Goal: Navigation & Orientation: Find specific page/section

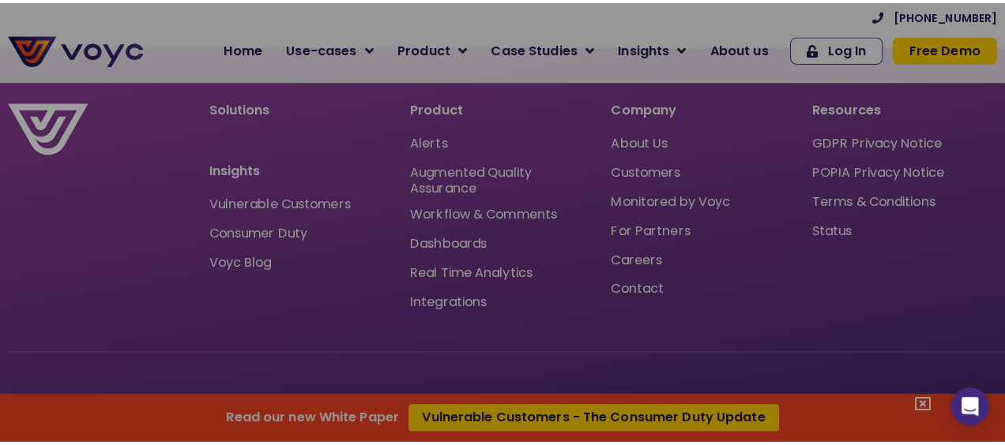
scroll to position [10292, 0]
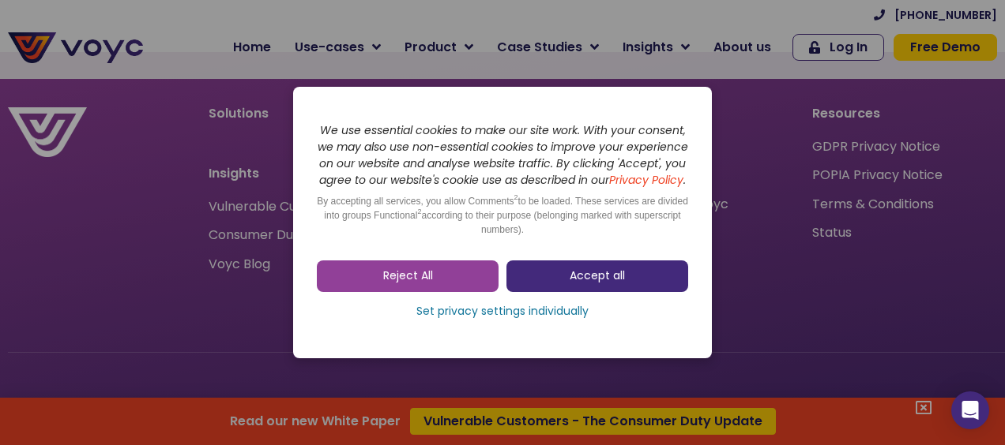
click at [566, 289] on link "Accept all" at bounding box center [597, 277] width 182 height 32
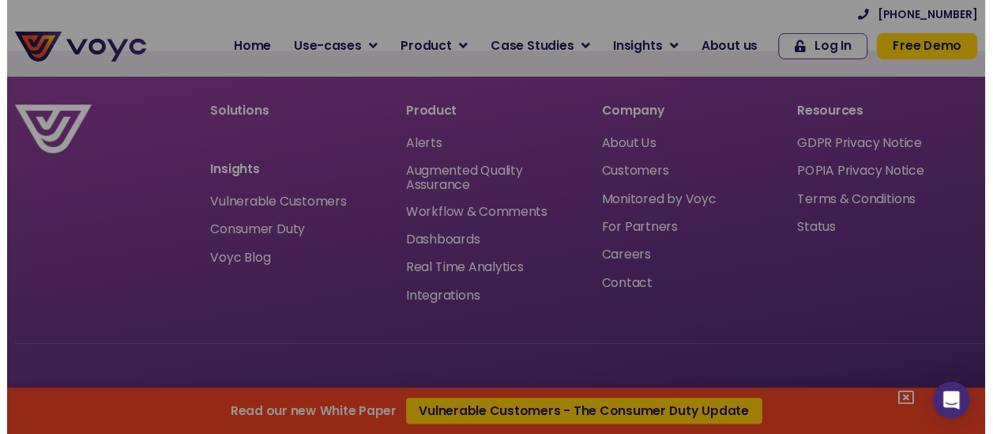
scroll to position [10262, 0]
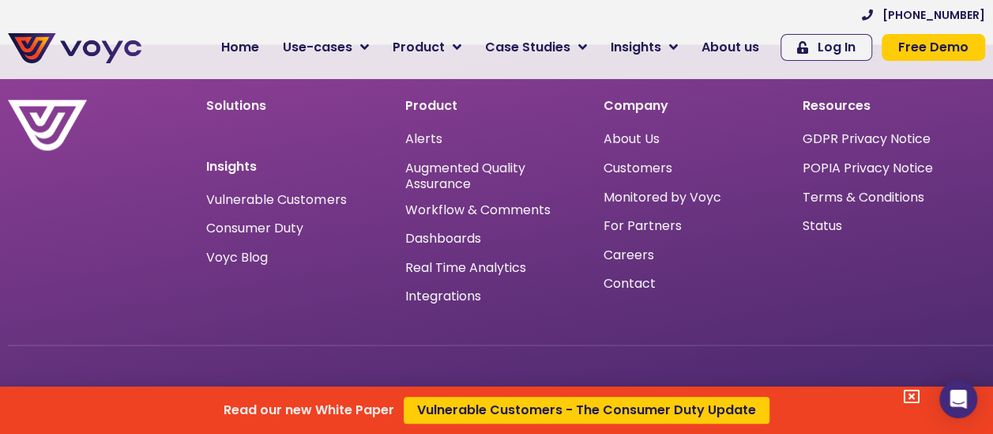
click at [626, 256] on div "Read our new White Paper Vulnerable Customers - The Consumer Duty Update" at bounding box center [496, 217] width 993 height 434
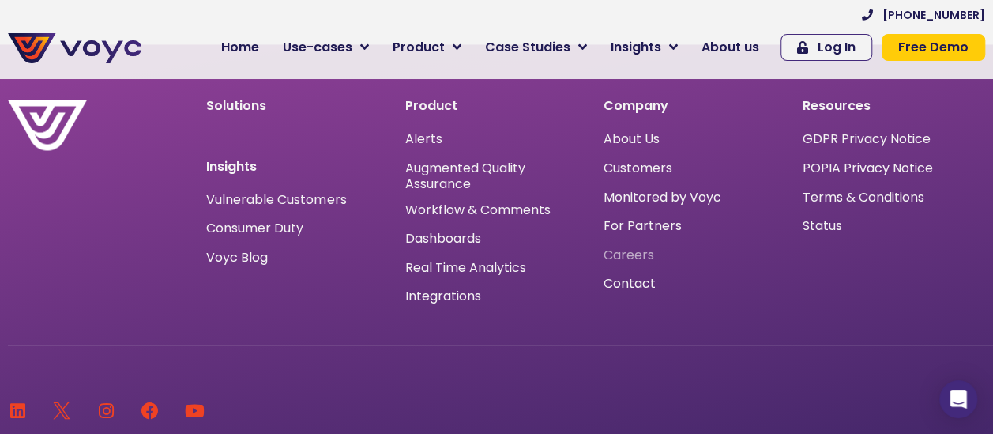
click at [626, 254] on span "Careers" at bounding box center [628, 254] width 51 height 0
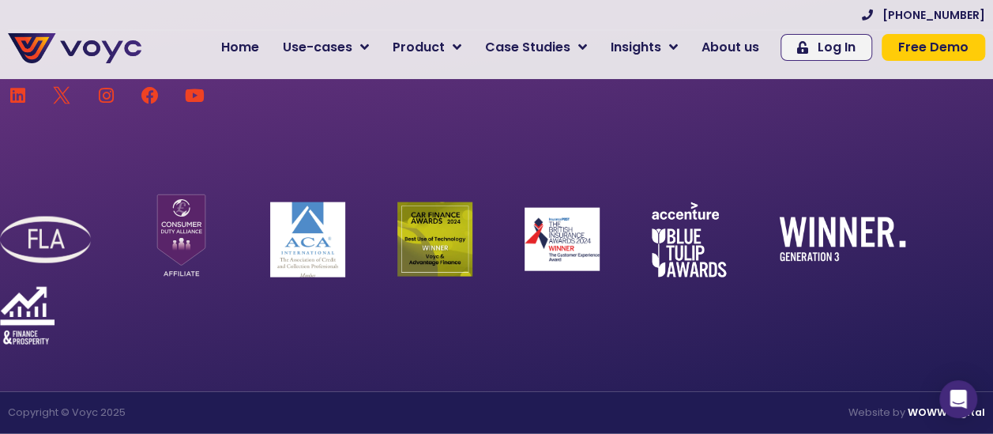
scroll to position [10417, 0]
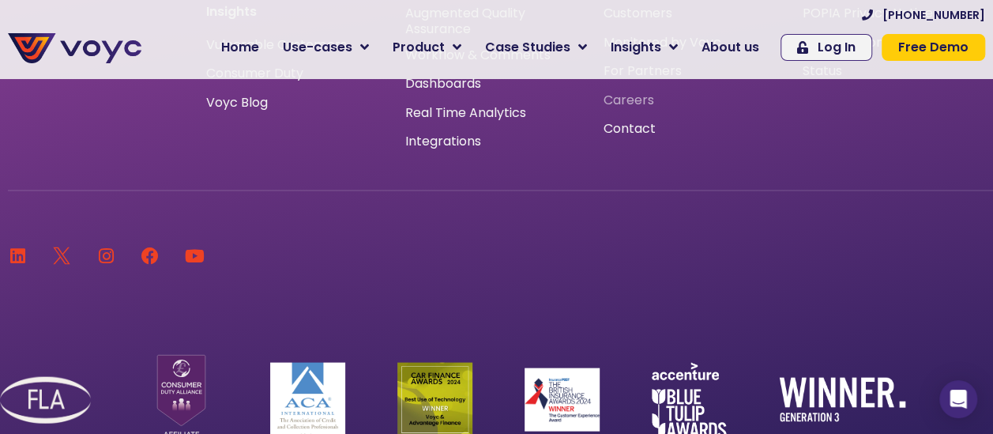
click at [632, 100] on span "Careers" at bounding box center [628, 100] width 51 height 0
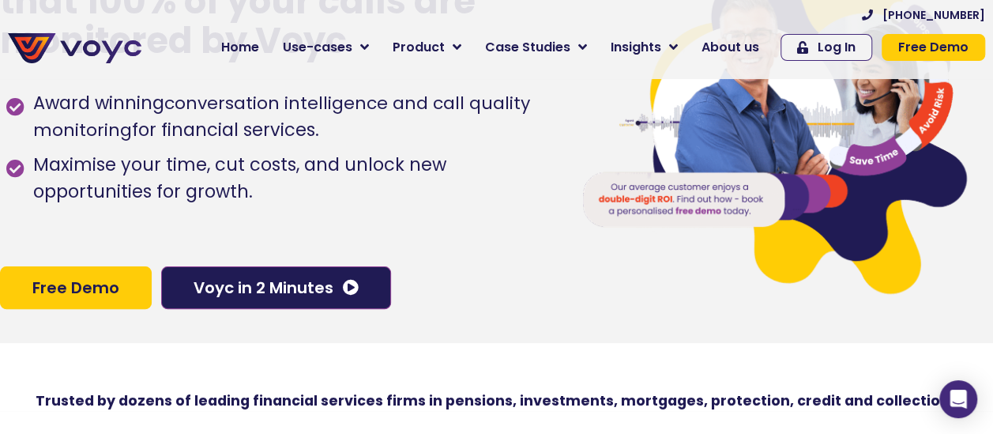
scroll to position [0, 0]
